Goal: Task Accomplishment & Management: Complete application form

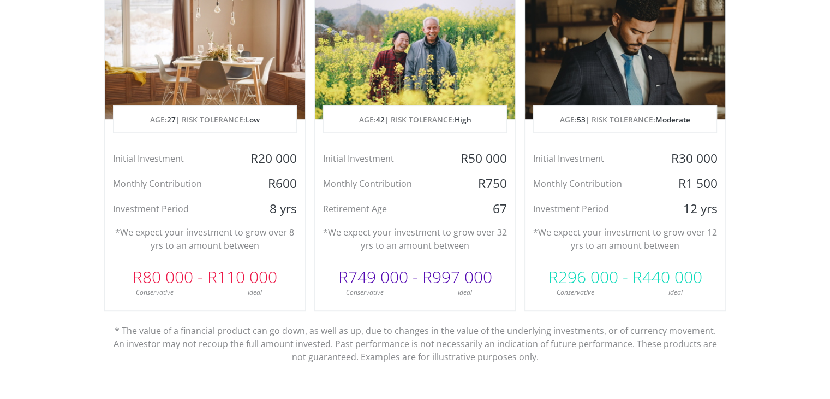
scroll to position [601, 0]
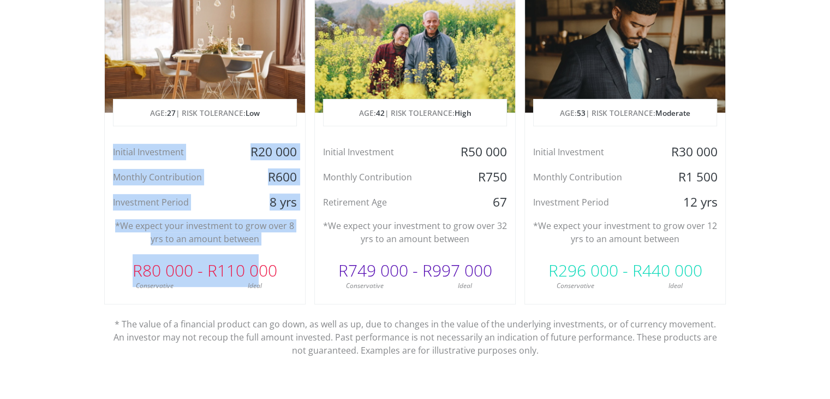
drag, startPoint x: 111, startPoint y: 149, endPoint x: 258, endPoint y: 271, distance: 191.1
click at [258, 271] on div "Dreaming of a House AGE: [DEMOGRAPHIC_DATA] | RISK TOLERANCE: Low Initial Inves…" at bounding box center [204, 130] width 201 height 348
click at [220, 187] on div "Initial Investment R20 000 Monthly Contribution R600 Investment Period 8 yrs" at bounding box center [205, 177] width 200 height 67
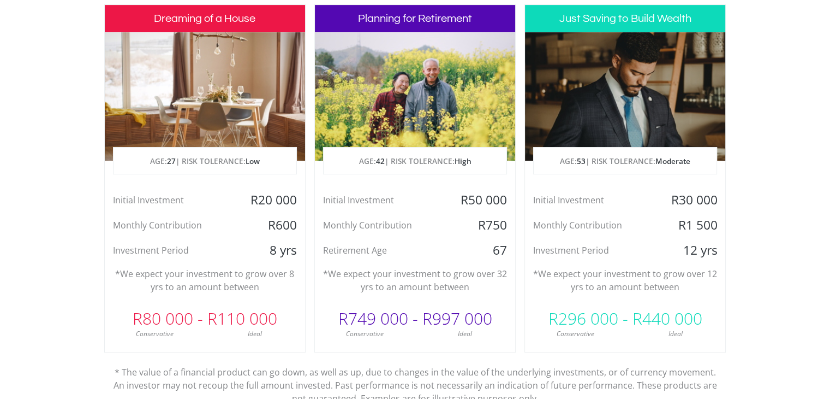
scroll to position [546, 0]
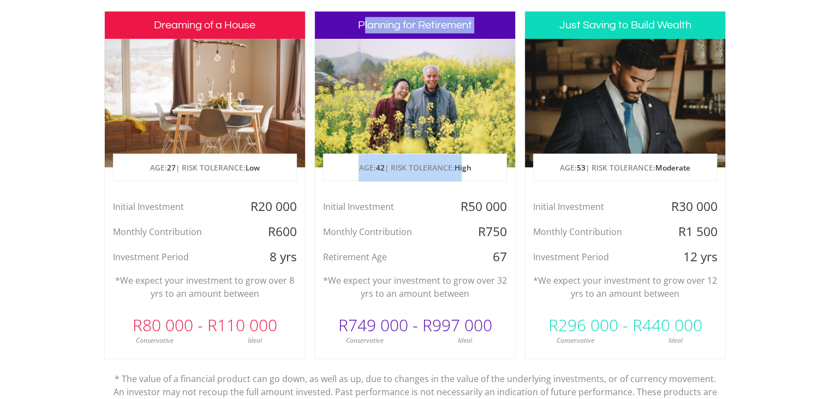
drag, startPoint x: 364, startPoint y: 23, endPoint x: 463, endPoint y: 175, distance: 181.4
click at [463, 175] on div "Planning for Retirement AGE: [DEMOGRAPHIC_DATA] | RISK TOLERANCE: High Initial …" at bounding box center [414, 185] width 201 height 348
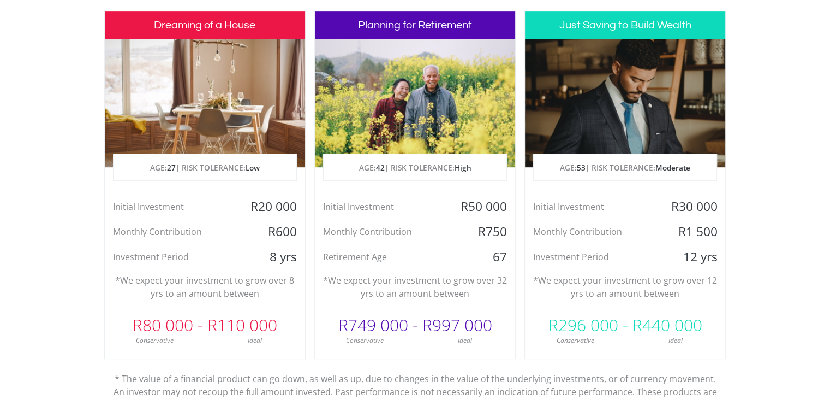
click at [411, 214] on div "Initial Investment" at bounding box center [382, 206] width 134 height 16
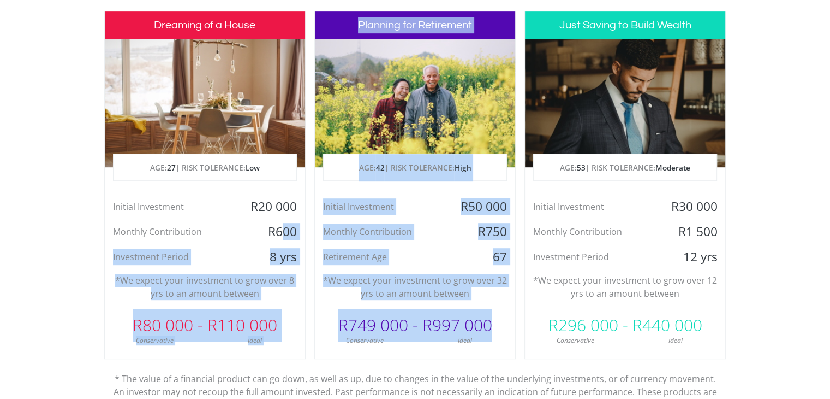
drag, startPoint x: 494, startPoint y: 326, endPoint x: 285, endPoint y: 221, distance: 234.4
click at [285, 221] on div "Dreaming of a House AGE: [DEMOGRAPHIC_DATA] | RISK TOLERANCE: Low Initial Inves…" at bounding box center [415, 215] width 622 height 409
click at [381, 231] on div "Monthly Contribution" at bounding box center [382, 231] width 134 height 16
click at [400, 198] on div "Initial Investment" at bounding box center [382, 206] width 134 height 16
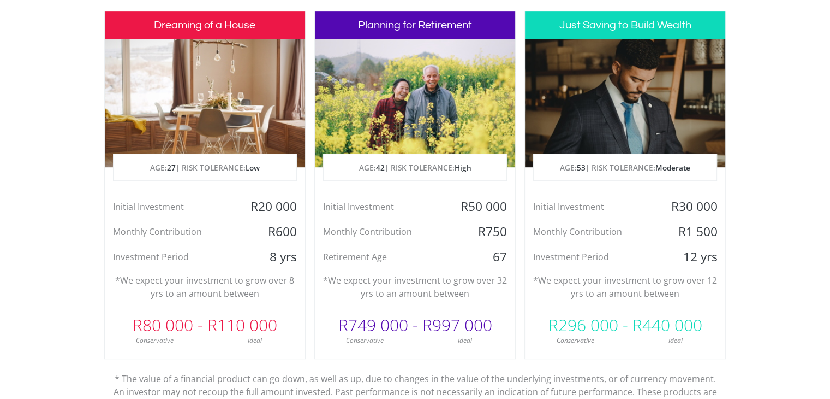
click at [380, 162] on span "42" at bounding box center [380, 167] width 9 height 10
drag, startPoint x: 323, startPoint y: 204, endPoint x: 517, endPoint y: 206, distance: 193.8
click at [517, 206] on div "Dreaming of a House AGE: [DEMOGRAPHIC_DATA] | RISK TOLERANCE: Low Initial Inves…" at bounding box center [415, 215] width 622 height 409
click at [466, 230] on div "R750" at bounding box center [482, 231] width 67 height 16
click at [157, 207] on div "Initial Investment" at bounding box center [172, 206] width 134 height 16
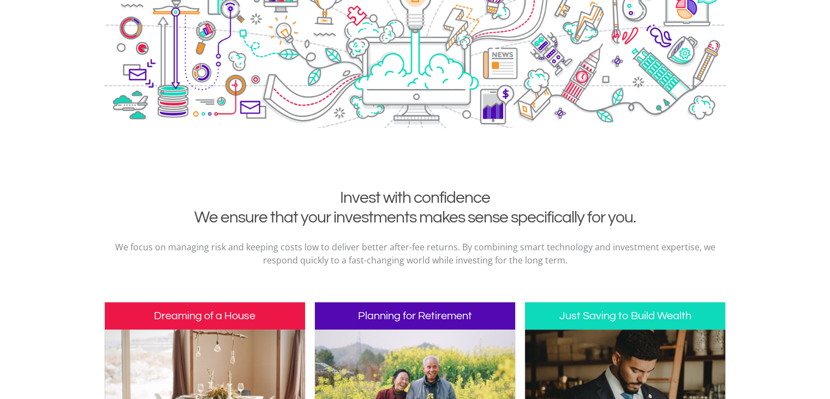
scroll to position [273, 0]
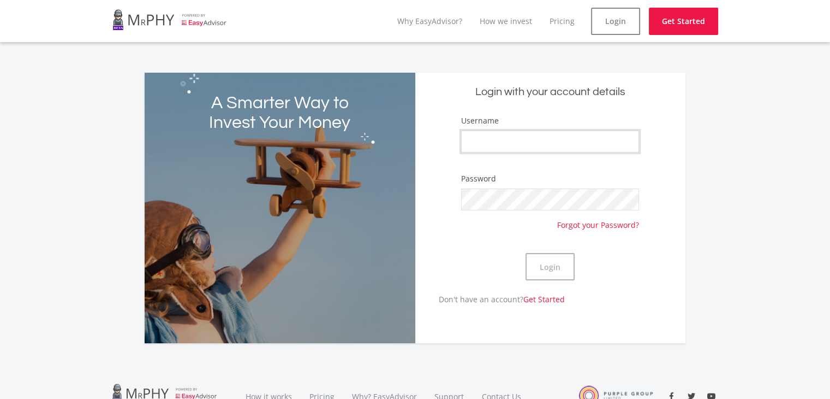
click at [529, 149] on input "Username" at bounding box center [550, 141] width 178 height 22
type input "ians"
click at [542, 266] on button "Login" at bounding box center [550, 266] width 49 height 27
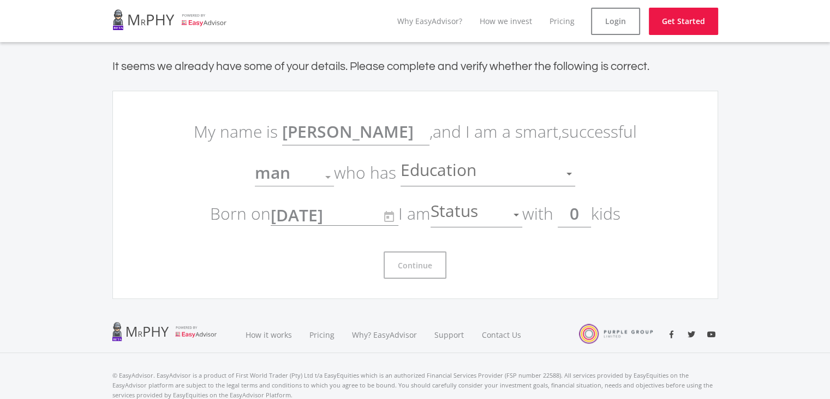
click at [559, 267] on div "Continue" at bounding box center [415, 260] width 459 height 36
click at [428, 171] on span "Education" at bounding box center [440, 173] width 79 height 21
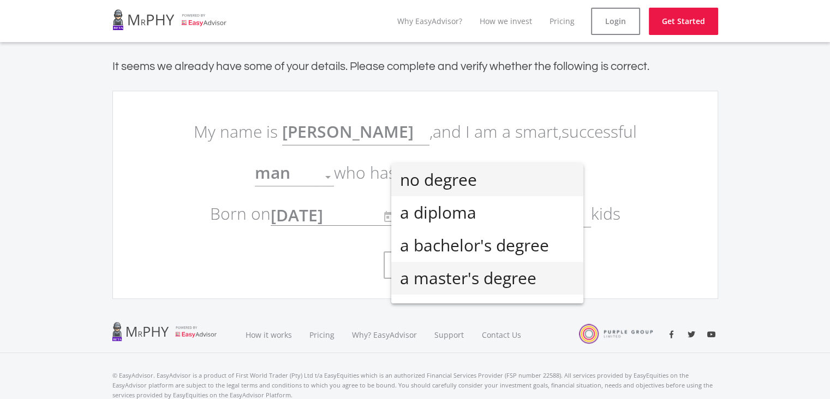
click at [463, 273] on span "a master's degree" at bounding box center [487, 278] width 175 height 33
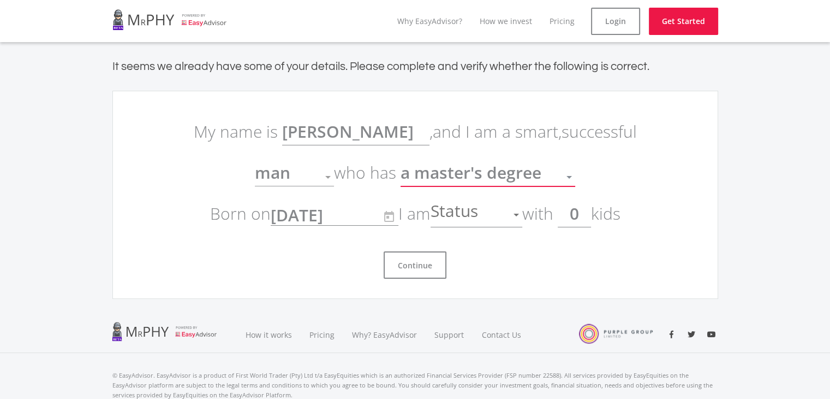
scroll to position [24, 0]
click at [331, 177] on div at bounding box center [327, 177] width 5 height 3
click at [512, 213] on div at bounding box center [516, 214] width 21 height 21
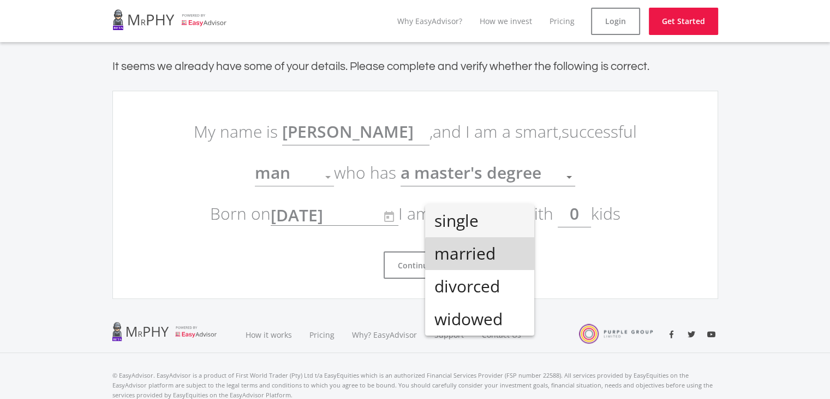
click at [498, 257] on span "married" at bounding box center [480, 253] width 92 height 33
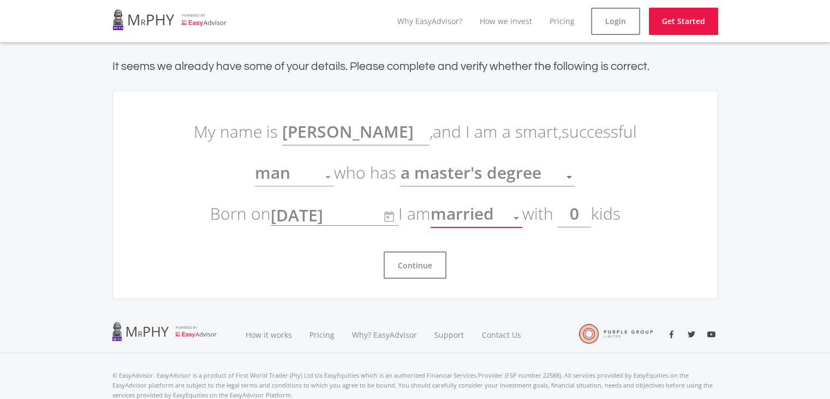
click at [585, 223] on input "0" at bounding box center [574, 213] width 33 height 27
drag, startPoint x: 586, startPoint y: 216, endPoint x: 571, endPoint y: 216, distance: 14.8
click at [571, 216] on input "0" at bounding box center [574, 213] width 33 height 27
type input "2"
click at [436, 270] on button "Continue" at bounding box center [415, 264] width 63 height 27
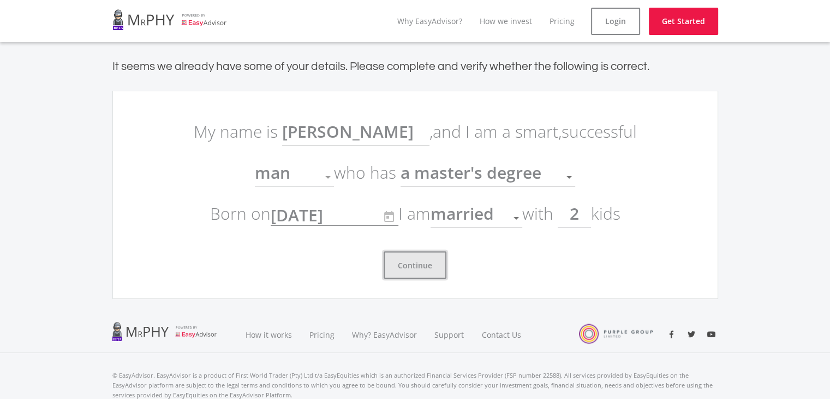
click at [435, 262] on button "Continue" at bounding box center [415, 264] width 63 height 27
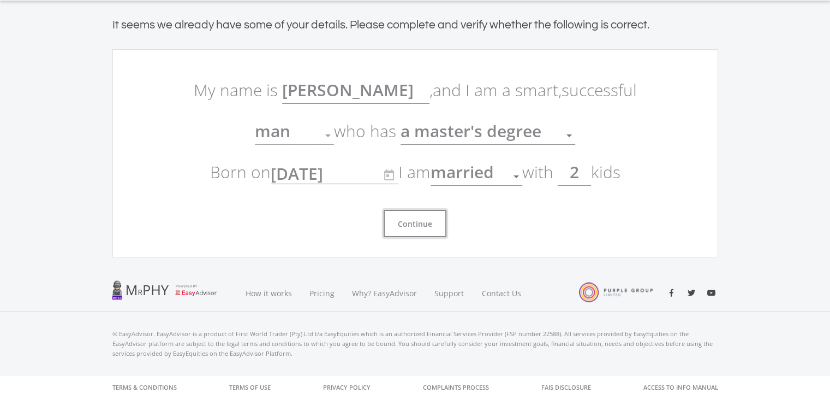
scroll to position [0, 0]
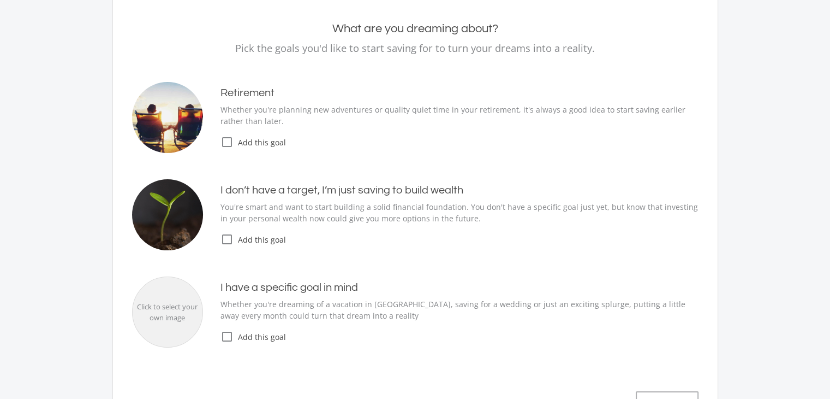
scroll to position [109, 0]
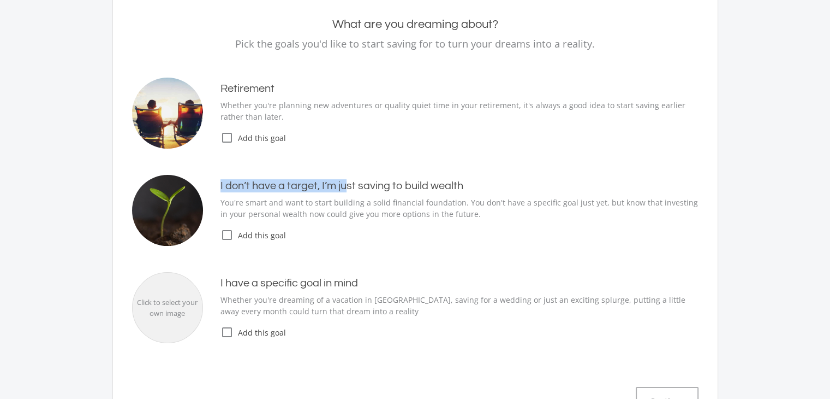
drag, startPoint x: 215, startPoint y: 183, endPoint x: 346, endPoint y: 182, distance: 131.0
click at [346, 182] on div "I don’t have a target, I’m just saving to build wealth You're smart and want to…" at bounding box center [451, 210] width 496 height 62
click at [346, 182] on h4 "I don’t have a target, I’m just saving to build wealth" at bounding box center [460, 185] width 478 height 13
click at [228, 238] on icon "check_box_outline_blank" at bounding box center [227, 234] width 13 height 13
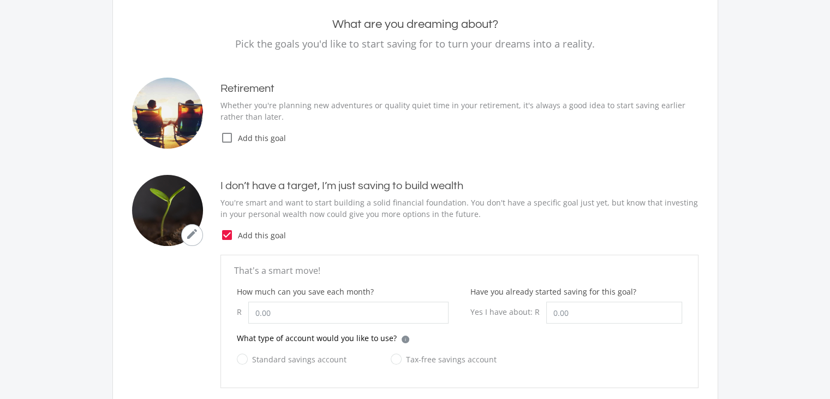
scroll to position [164, 0]
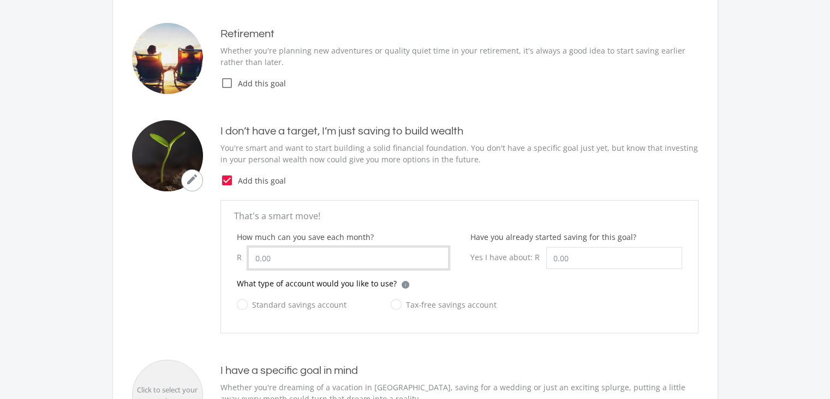
click at [320, 260] on input "How much can you save each month?" at bounding box center [348, 258] width 200 height 22
click at [245, 306] on label "Standard savings account" at bounding box center [292, 305] width 110 height 14
click at [245, 306] on input "Standard savings account" at bounding box center [281, 311] width 110 height 22
radio input "true"
click at [394, 305] on label "Tax-free savings account" at bounding box center [444, 305] width 106 height 14
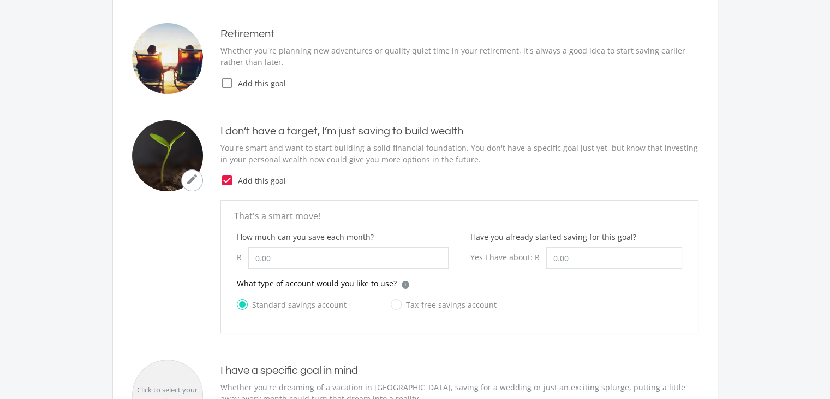
click at [394, 305] on input "Tax-free savings account" at bounding box center [433, 311] width 106 height 22
radio input "true"
click at [304, 267] on input "How much can you save each month?" at bounding box center [348, 258] width 200 height 22
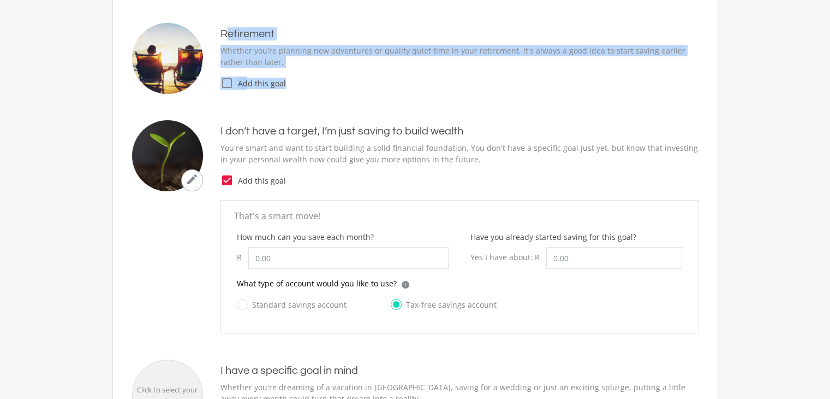
drag, startPoint x: 231, startPoint y: 33, endPoint x: 339, endPoint y: 72, distance: 113.8
click at [339, 72] on div "Retirement Whether you're planning new adventures or quality quiet time in your…" at bounding box center [451, 58] width 496 height 62
click at [345, 78] on span "Add this goal" at bounding box center [466, 83] width 465 height 11
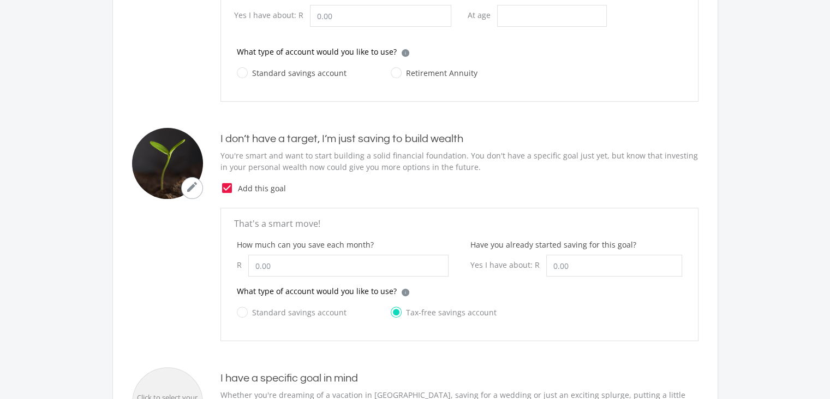
scroll to position [328, 0]
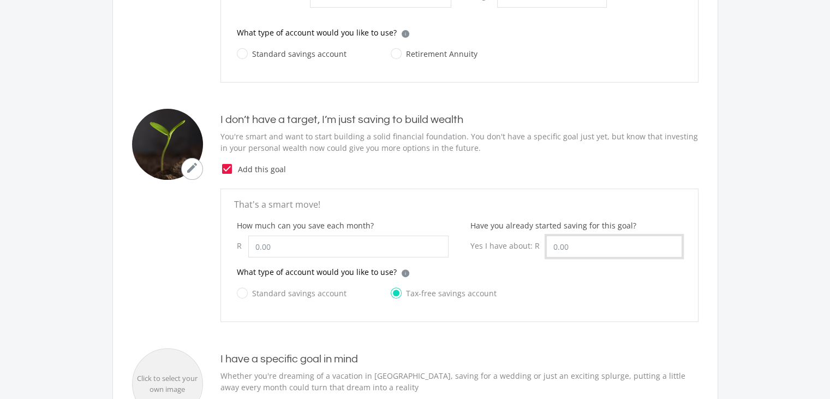
click at [579, 245] on input "Have you already started saving for this goal?" at bounding box center [615, 246] width 136 height 22
drag, startPoint x: 507, startPoint y: 223, endPoint x: 586, endPoint y: 234, distance: 80.5
click at [586, 234] on div "Have you already started saving for this goal? Yes I have about: R" at bounding box center [577, 238] width 212 height 38
drag, startPoint x: 280, startPoint y: 247, endPoint x: 255, endPoint y: 247, distance: 25.1
click at [255, 247] on input "How much can you save each month?" at bounding box center [348, 246] width 200 height 22
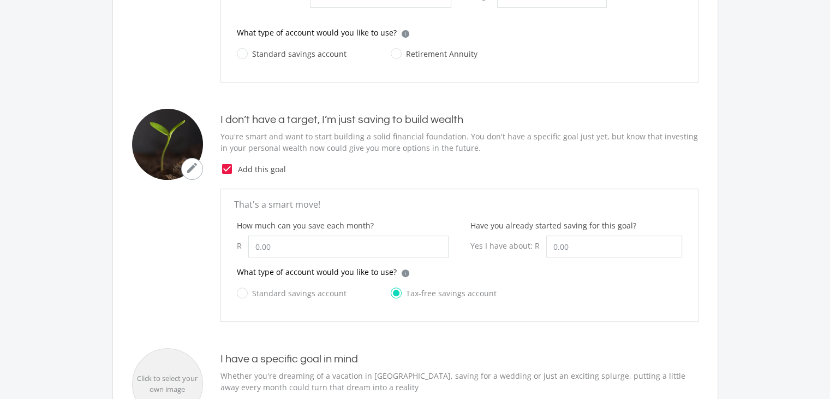
click at [245, 292] on label "Standard savings account" at bounding box center [292, 293] width 110 height 14
click at [245, 292] on input "Standard savings account" at bounding box center [281, 299] width 110 height 22
radio input "true"
radio input "false"
drag, startPoint x: 288, startPoint y: 245, endPoint x: 236, endPoint y: 245, distance: 51.9
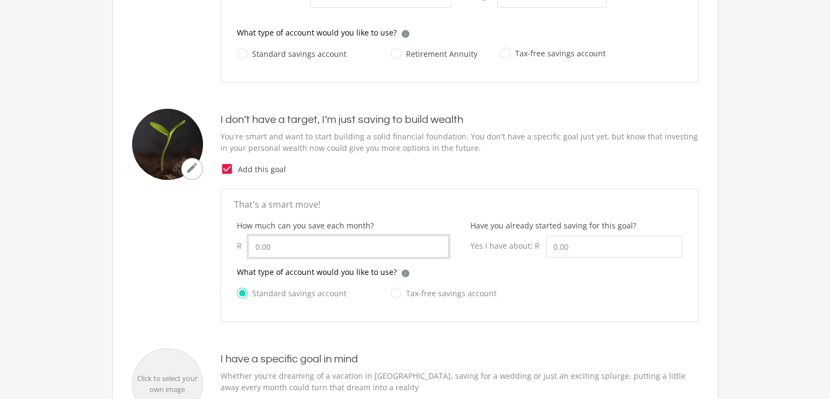
click at [237, 245] on div "R" at bounding box center [343, 246] width 212 height 22
type input "6"
type input "4,000.00"
click at [581, 244] on input "Have you already started saving for this goal?" at bounding box center [615, 246] width 136 height 22
click at [561, 246] on input "30000" at bounding box center [615, 246] width 136 height 22
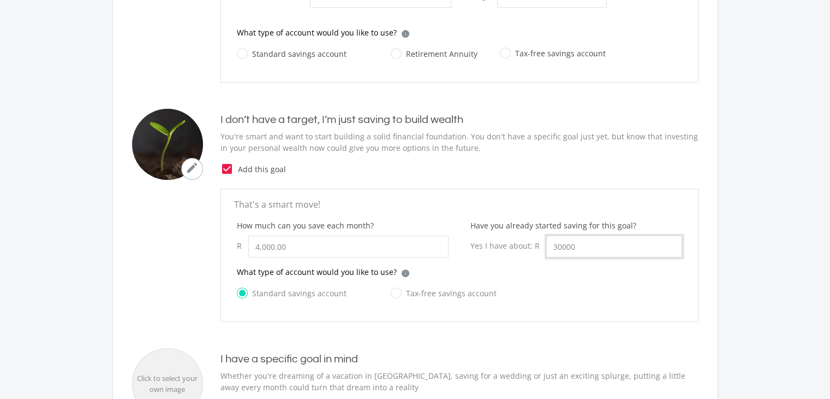
click at [562, 245] on input "30000" at bounding box center [615, 246] width 136 height 22
drag, startPoint x: 559, startPoint y: 245, endPoint x: 573, endPoint y: 245, distance: 14.2
click at [573, 245] on input "30000" at bounding box center [615, 246] width 136 height 22
click at [574, 245] on input "30000" at bounding box center [615, 246] width 136 height 22
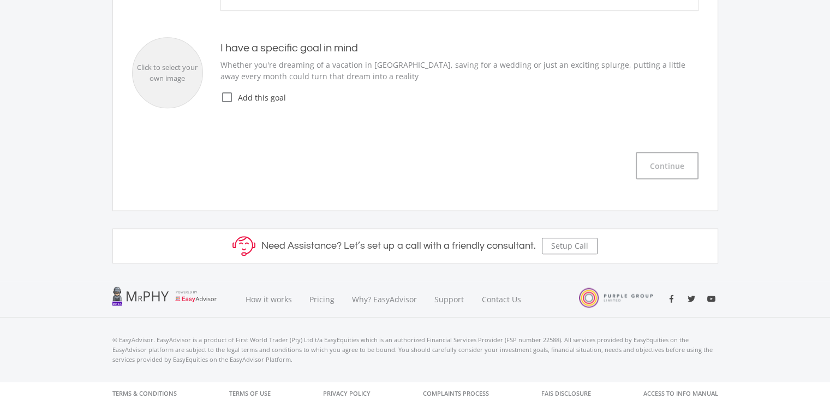
scroll to position [643, 0]
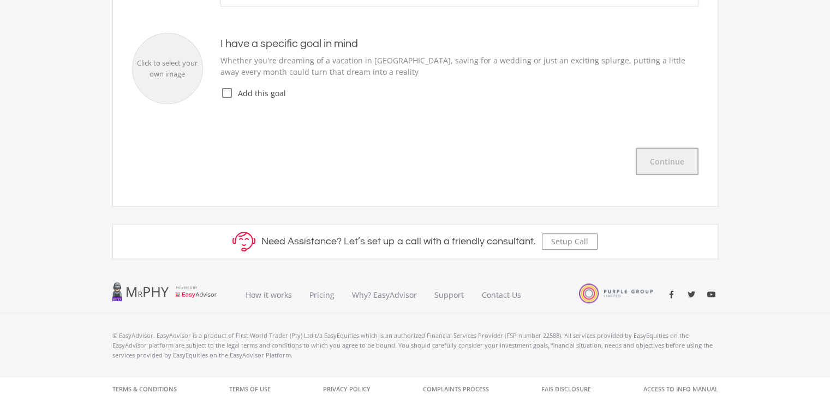
type input "300,000.00"
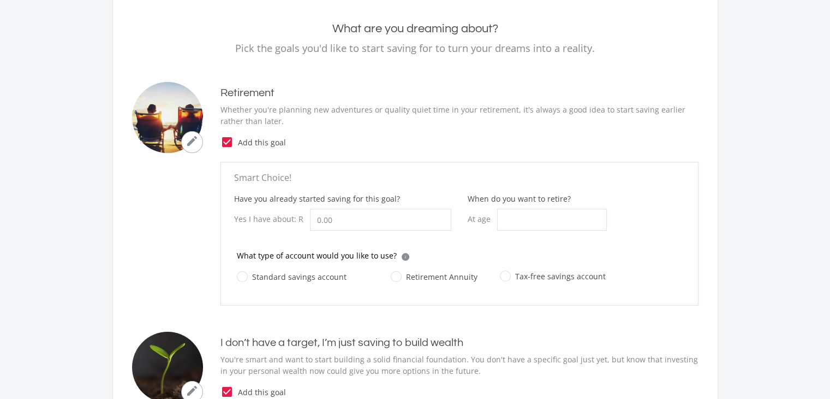
scroll to position [109, 0]
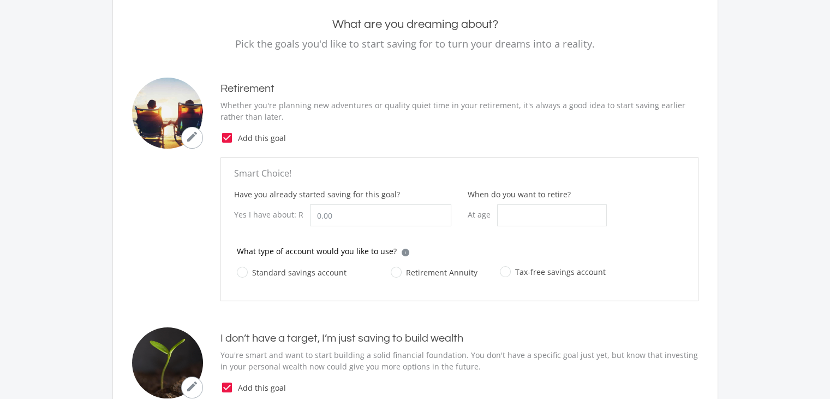
click at [227, 138] on icon "check_box" at bounding box center [227, 137] width 13 height 13
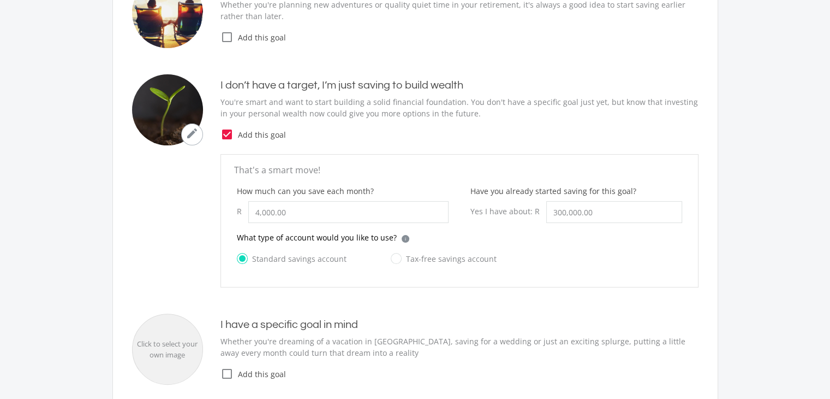
scroll to position [273, 0]
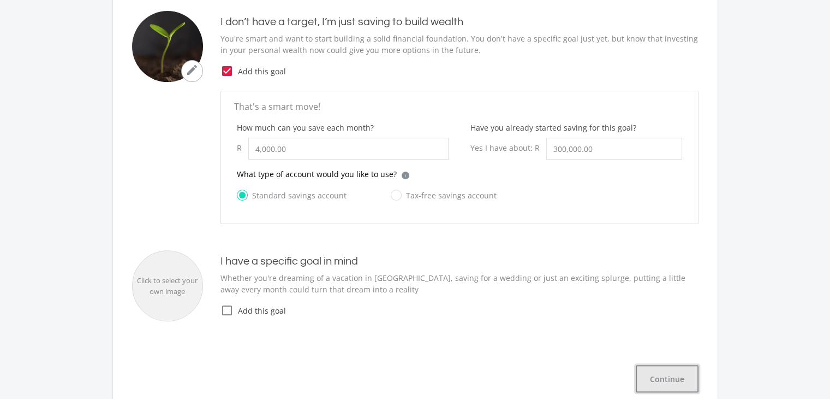
click at [676, 373] on button "Continue" at bounding box center [667, 378] width 63 height 27
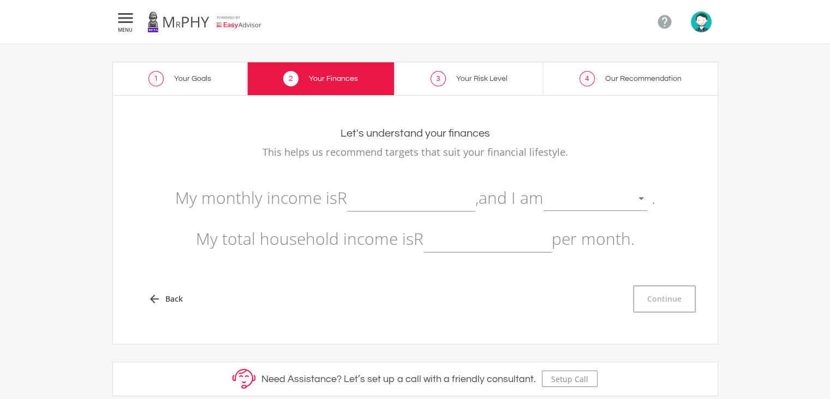
click at [398, 195] on input "text" at bounding box center [411, 197] width 128 height 27
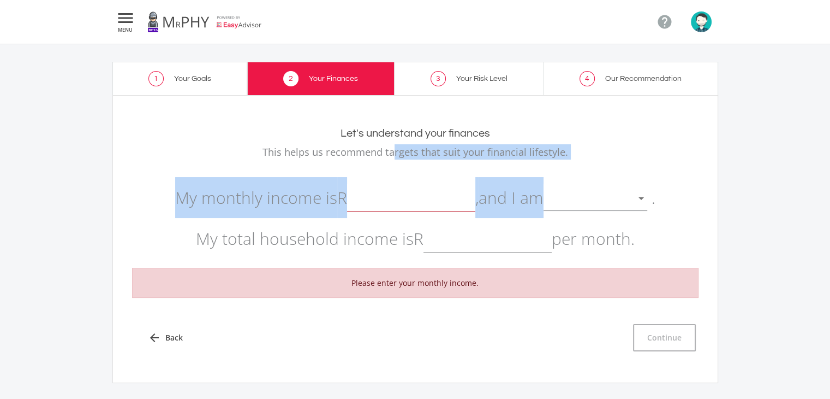
drag, startPoint x: 394, startPoint y: 149, endPoint x: 544, endPoint y: 169, distance: 151.4
click at [544, 169] on div "Let's understand your finances This helps us recommend targets that suit your f…" at bounding box center [415, 239] width 567 height 224
click at [520, 160] on div "Let's understand your finances This helps us recommend targets that suit your f…" at bounding box center [415, 239] width 567 height 224
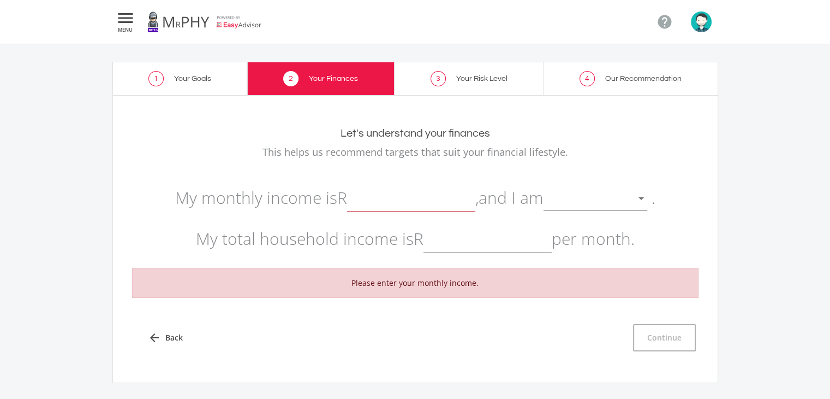
click at [381, 202] on input "text" at bounding box center [411, 197] width 128 height 27
click at [605, 201] on div at bounding box center [587, 198] width 87 height 21
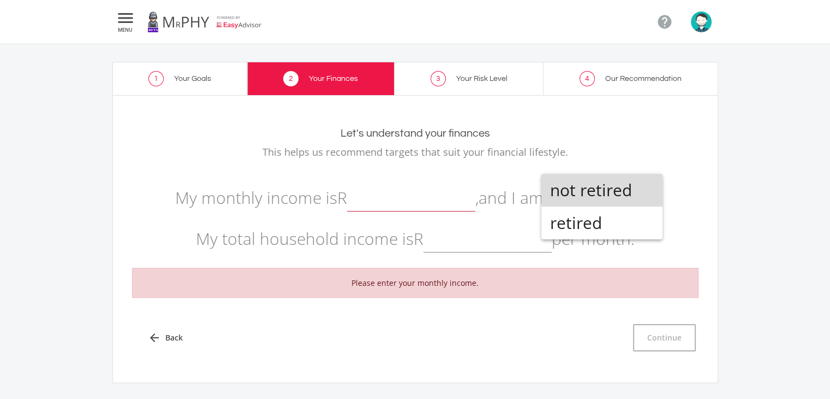
click at [585, 195] on span "not retired" at bounding box center [602, 190] width 104 height 33
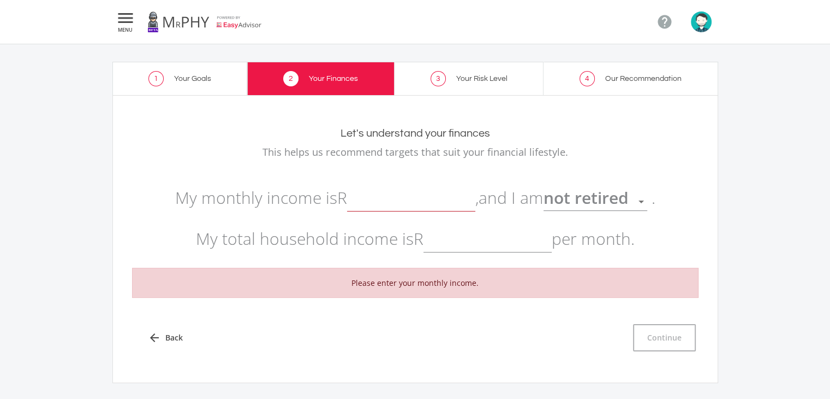
click at [478, 242] on input "text" at bounding box center [488, 238] width 128 height 27
click at [370, 208] on input "text" at bounding box center [411, 197] width 128 height 27
type input "53,000.00"
click at [520, 245] on input "text" at bounding box center [488, 238] width 128 height 27
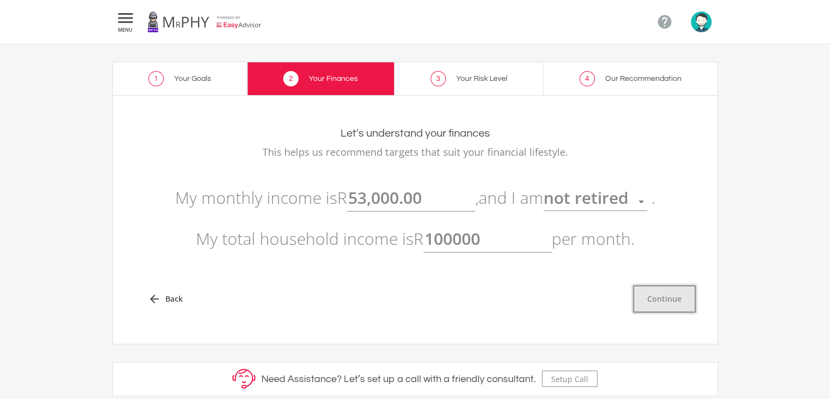
type input "100,000.00"
click at [675, 293] on button "Continue" at bounding box center [664, 298] width 63 height 27
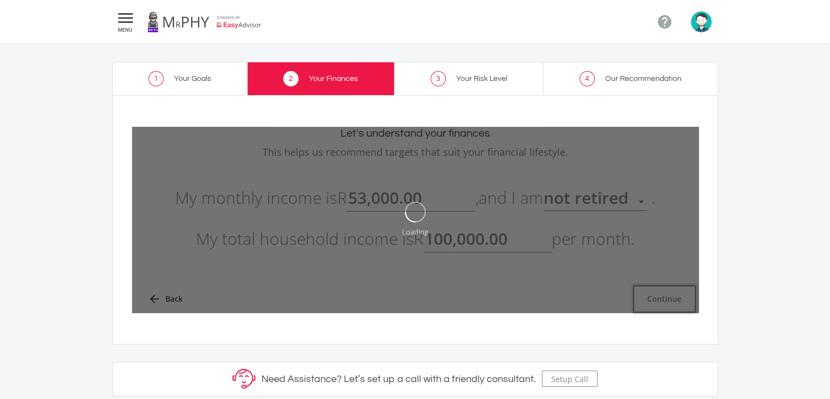
type input "53000"
type input "100000"
type input "53,000.00"
type input "100,000.00"
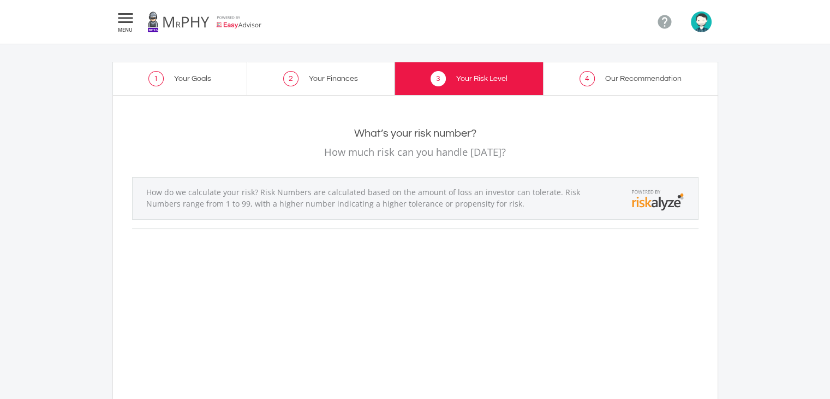
click at [556, 87] on link "4 Our Recommendation" at bounding box center [631, 78] width 175 height 33
click at [123, 22] on icon "" at bounding box center [126, 17] width 20 height 13
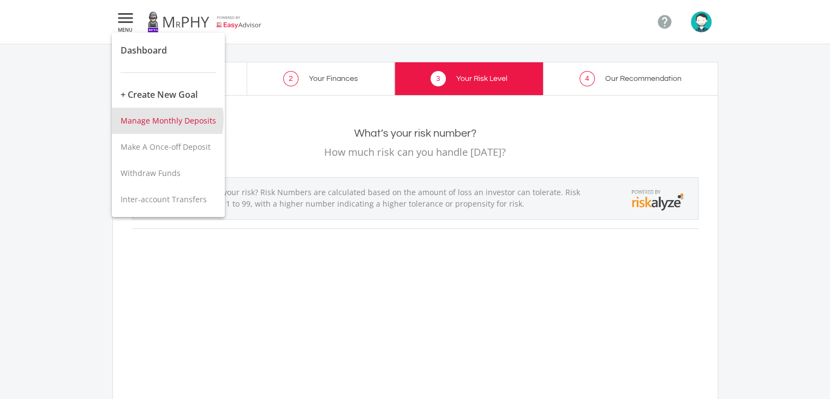
click at [151, 119] on span "Manage Monthly Deposits" at bounding box center [169, 120] width 96 height 10
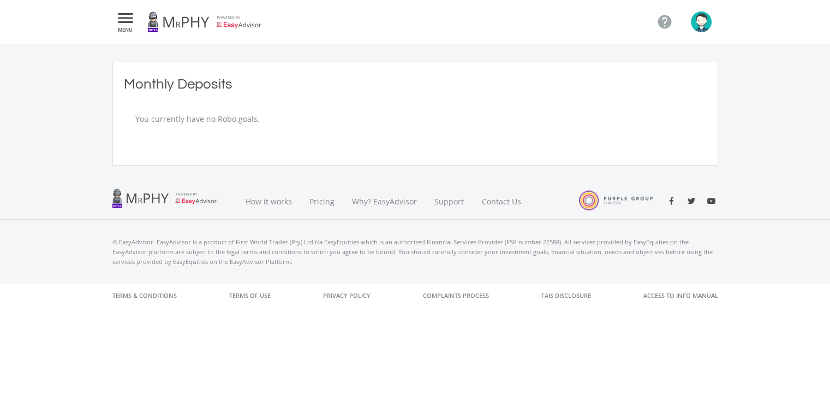
click at [130, 19] on icon "" at bounding box center [126, 17] width 20 height 13
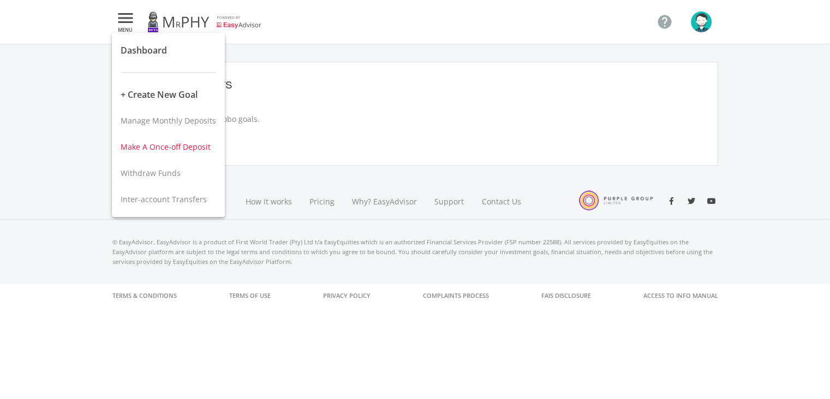
click at [147, 152] on button "Make A Once-off Deposit" at bounding box center [168, 147] width 113 height 26
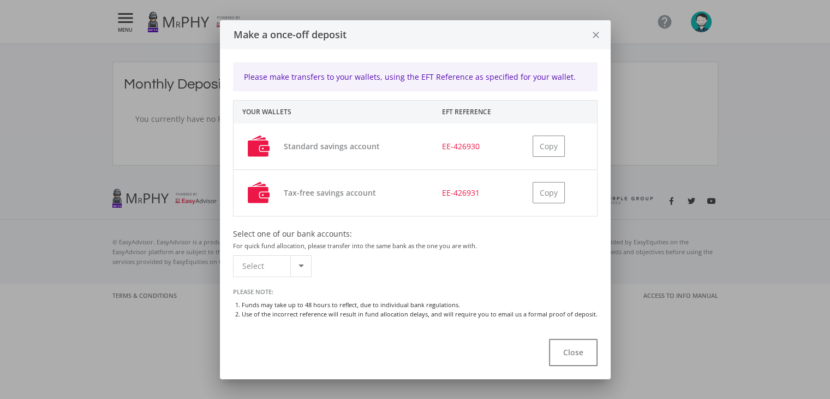
click at [591, 29] on icon "close" at bounding box center [596, 35] width 11 height 29
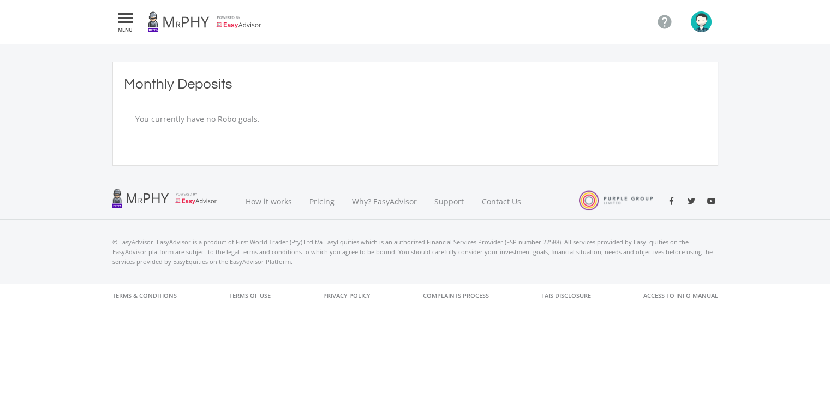
click at [128, 20] on icon "" at bounding box center [126, 17] width 20 height 13
